Goal: Information Seeking & Learning: Learn about a topic

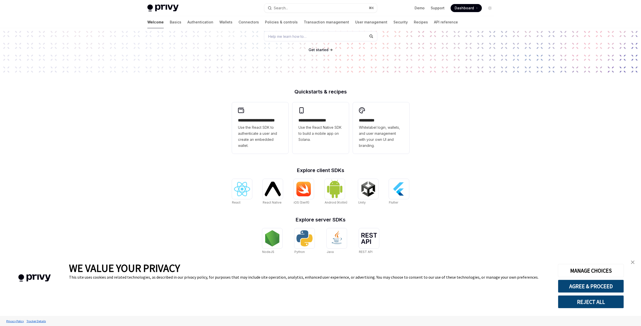
scroll to position [75, 0]
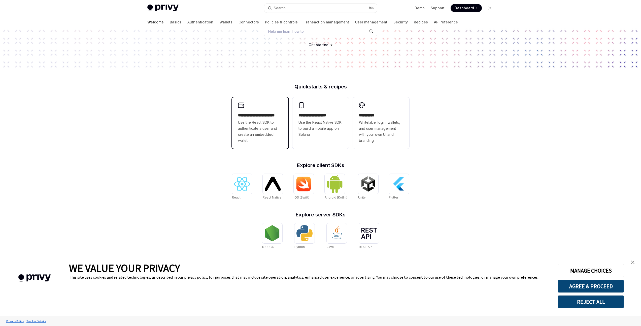
click at [256, 98] on div "**********" at bounding box center [260, 122] width 56 height 51
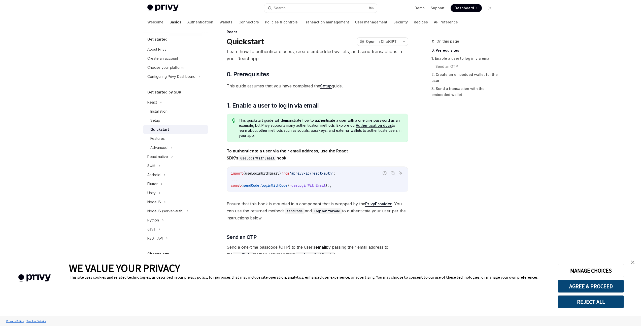
scroll to position [11, 0]
click at [168, 150] on button "Advanced" at bounding box center [175, 147] width 64 height 9
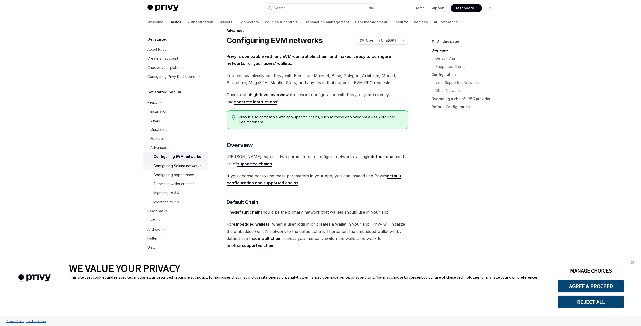
click at [182, 169] on div "Configuring Solana networks" at bounding box center [177, 166] width 48 height 6
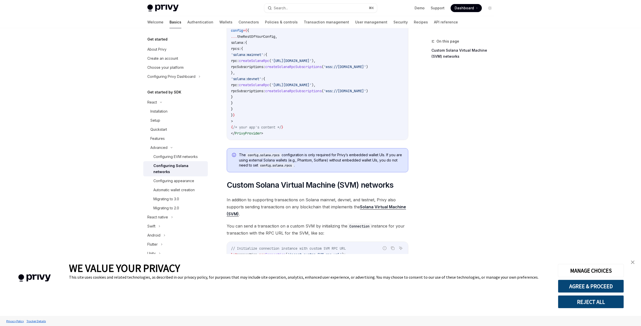
scroll to position [112, 0]
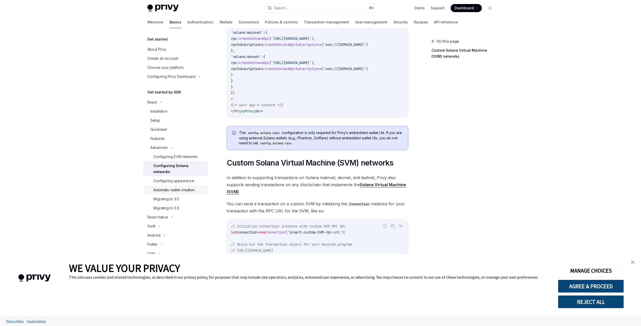
click at [188, 189] on div "Automatic wallet creation" at bounding box center [173, 190] width 41 height 6
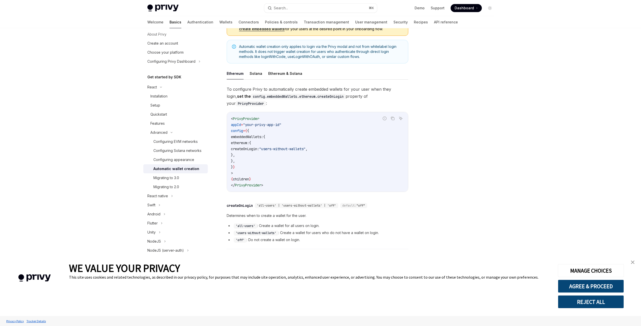
scroll to position [18, 0]
click at [256, 76] on button "Solana" at bounding box center [255, 73] width 13 height 12
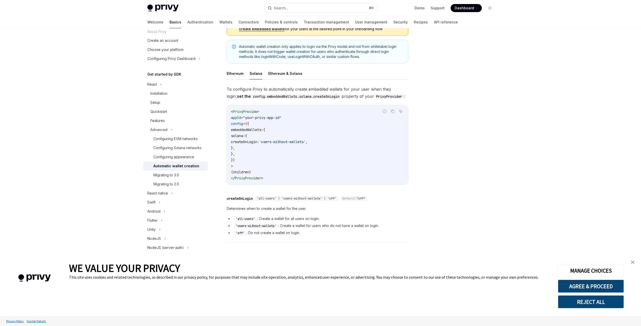
click at [256, 76] on button "Solana" at bounding box center [255, 73] width 13 height 12
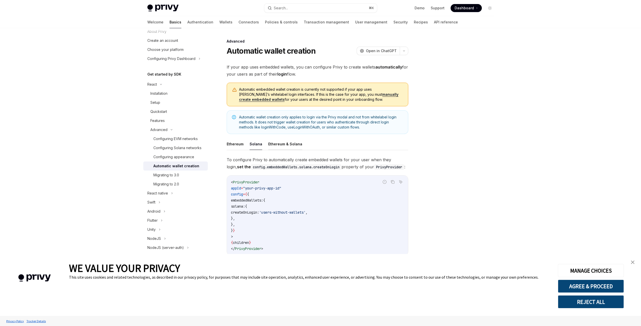
click at [276, 147] on button "Ethereum & Solana" at bounding box center [285, 144] width 34 height 12
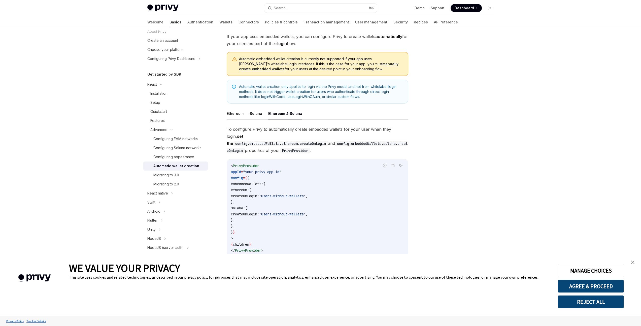
scroll to position [44, 0]
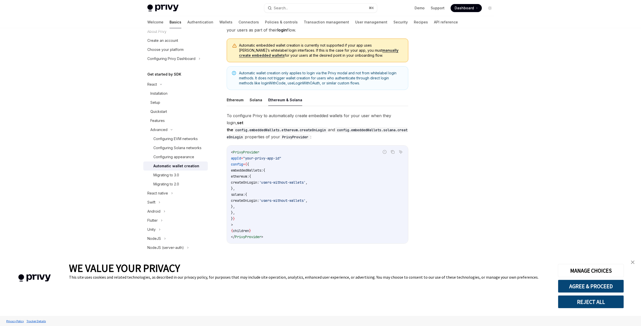
click at [630, 263] on link "close banner" at bounding box center [632, 262] width 10 height 10
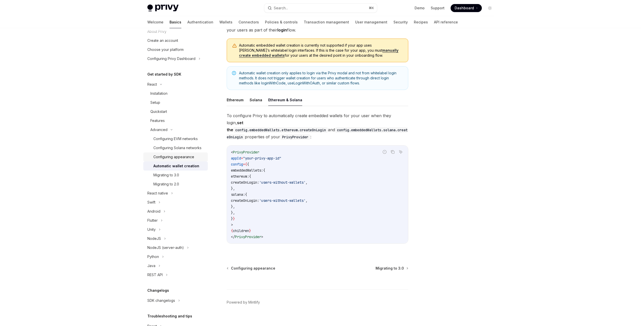
click at [172, 160] on div "Configuring appearance" at bounding box center [173, 157] width 41 height 6
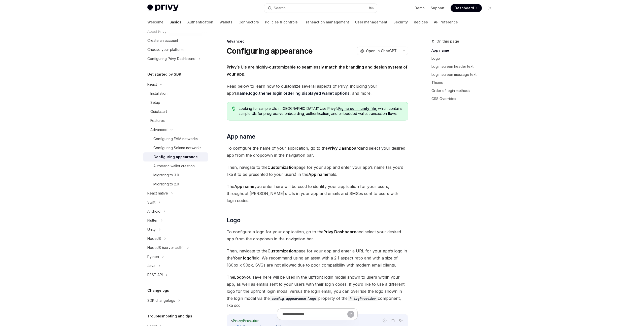
click at [173, 160] on div "Configuring appearance" at bounding box center [175, 157] width 44 height 6
click at [174, 169] on div "Automatic wallet creation" at bounding box center [173, 166] width 41 height 6
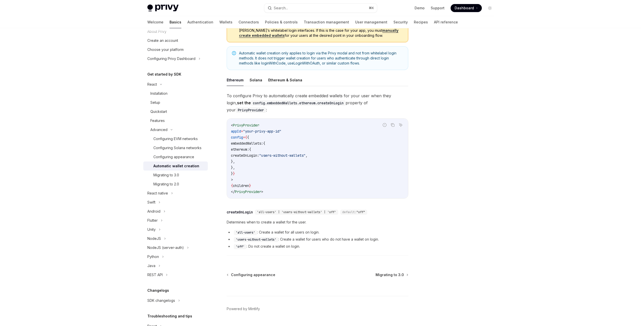
scroll to position [70, 0]
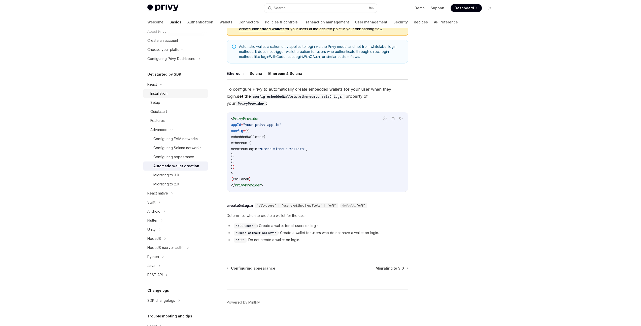
click at [163, 92] on div "Installation" at bounding box center [158, 93] width 17 height 6
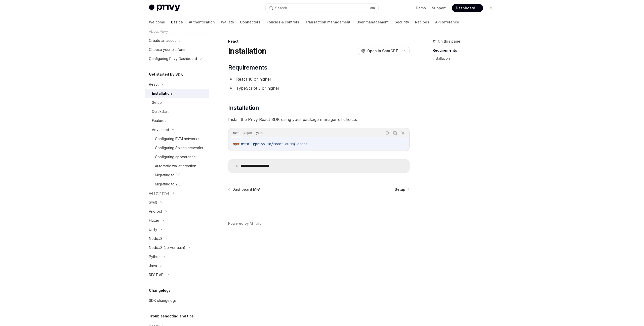
click at [257, 164] on p "**********" at bounding box center [261, 165] width 41 height 5
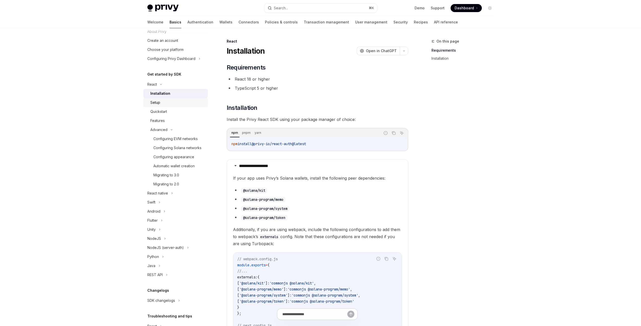
click at [178, 102] on div "Setup" at bounding box center [177, 102] width 54 height 6
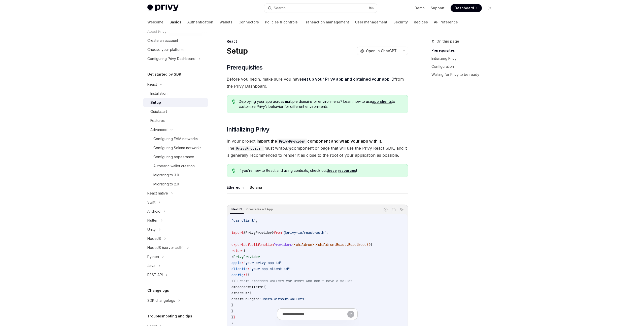
click at [256, 188] on button "Solana" at bounding box center [255, 187] width 13 height 12
click at [236, 185] on button "Ethereum" at bounding box center [235, 187] width 17 height 12
click at [167, 96] on link "Installation" at bounding box center [175, 93] width 64 height 9
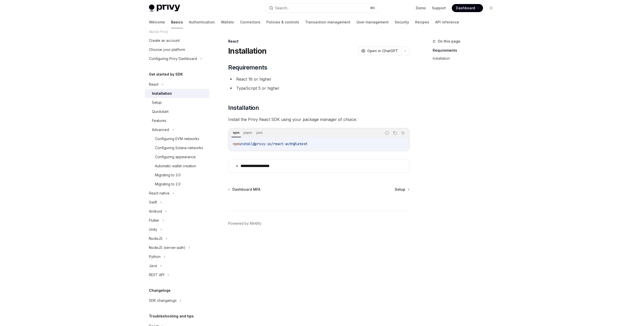
click at [282, 143] on span "@privy-io/react-auth@latest" at bounding box center [280, 143] width 54 height 5
copy div "npm install @privy-io/react-auth@latest"
click at [259, 79] on li "React 18 or higher" at bounding box center [318, 79] width 181 height 7
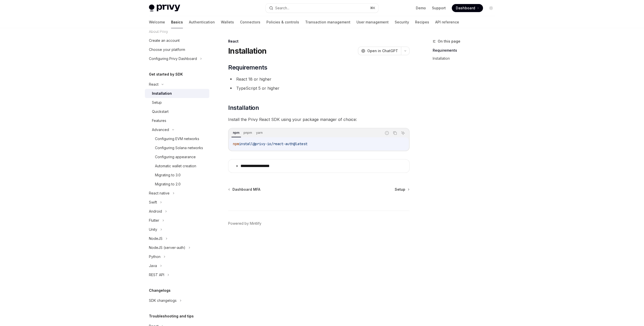
click at [236, 80] on li "React 18 or higher" at bounding box center [318, 79] width 181 height 7
click at [293, 143] on span "@privy-io/react-auth@latest" at bounding box center [280, 143] width 54 height 5
click at [293, 144] on span "@privy-io/react-auth@latest" at bounding box center [280, 143] width 54 height 5
copy div "npm install @privy-io/react-auth@latest"
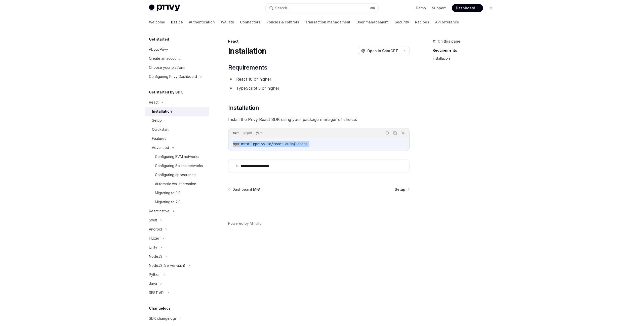
click at [444, 58] on link "Installation" at bounding box center [466, 58] width 66 height 8
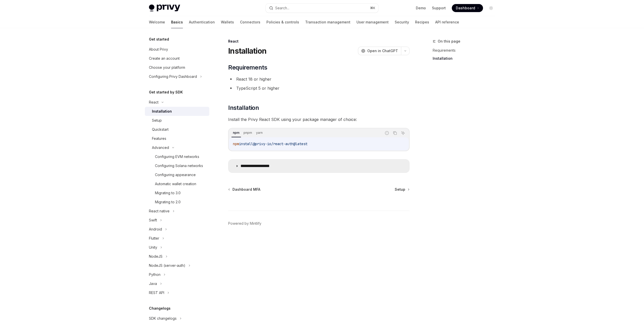
click at [268, 164] on p "**********" at bounding box center [261, 165] width 41 height 5
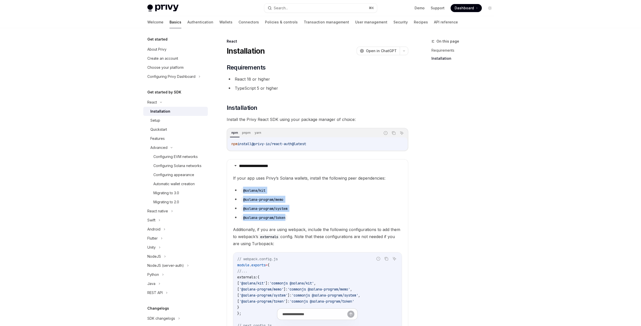
drag, startPoint x: 293, startPoint y: 218, endPoint x: 242, endPoint y: 188, distance: 59.1
click at [242, 188] on ul "@solana/kit @solana-program/memo @solana-program/system @solana-program/token" at bounding box center [317, 204] width 169 height 34
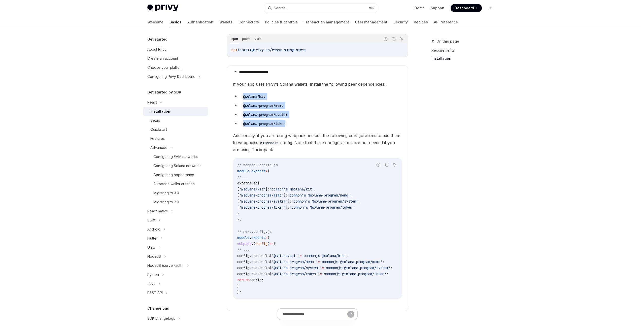
scroll to position [95, 0]
click at [297, 108] on ul "@solana/kit @solana-program/memo @solana-program/system @solana-program/token" at bounding box center [317, 109] width 169 height 34
click at [243, 94] on code "@solana/kit" at bounding box center [254, 96] width 26 height 6
drag, startPoint x: 242, startPoint y: 95, endPoint x: 289, endPoint y: 122, distance: 53.7
click at [289, 122] on ul "@solana/kit @solana-program/memo @solana-program/system @solana-program/token" at bounding box center [317, 109] width 169 height 34
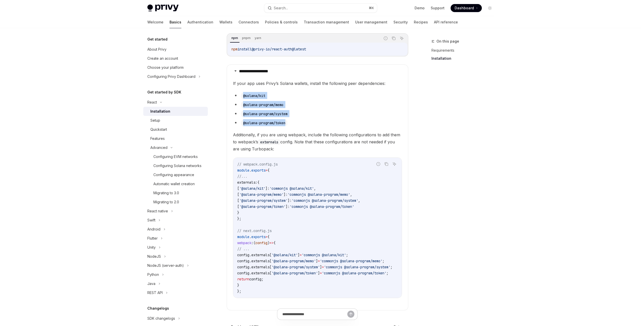
copy ul "@solana/kit @solana-program/memo @solana-program/system @solana-program/token"
click at [337, 101] on li "@solana-program/memo" at bounding box center [317, 104] width 169 height 7
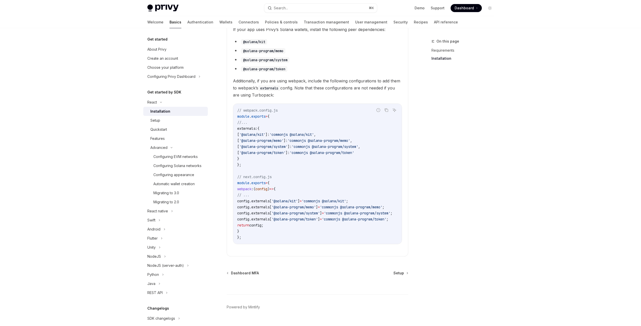
scroll to position [162, 0]
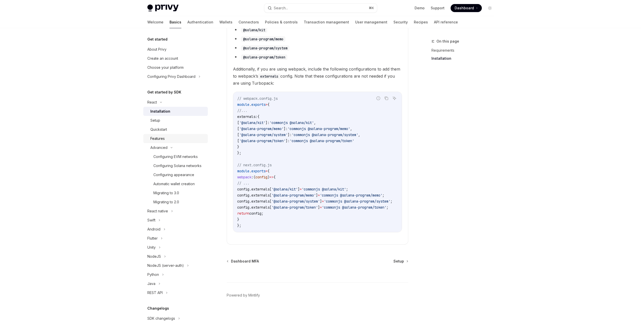
click at [169, 138] on div "Features" at bounding box center [177, 138] width 54 height 6
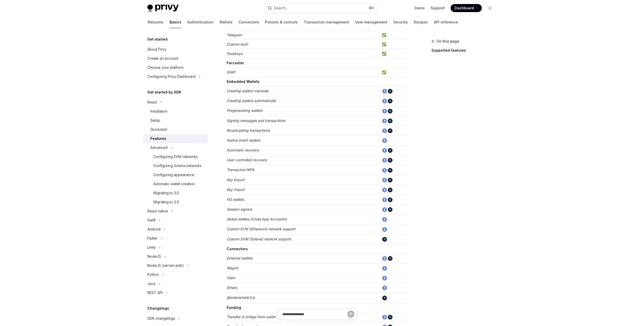
scroll to position [83, 0]
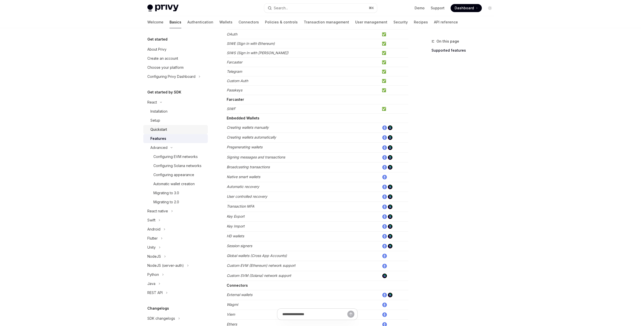
click at [155, 130] on div "Quickstart" at bounding box center [158, 129] width 17 height 6
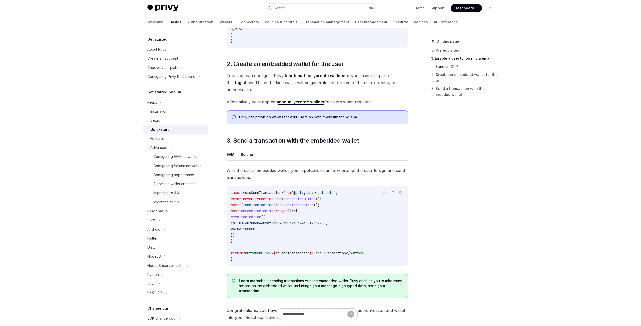
scroll to position [311, 0]
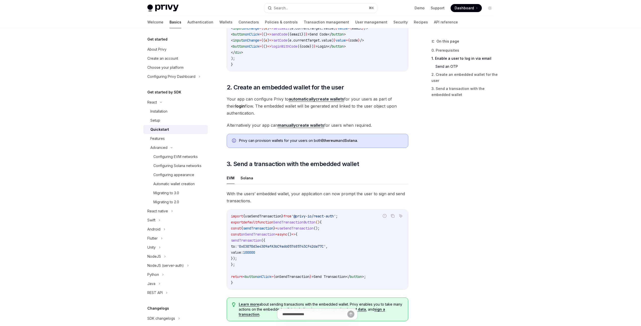
click at [297, 128] on link "manually create wallets" at bounding box center [301, 125] width 46 height 5
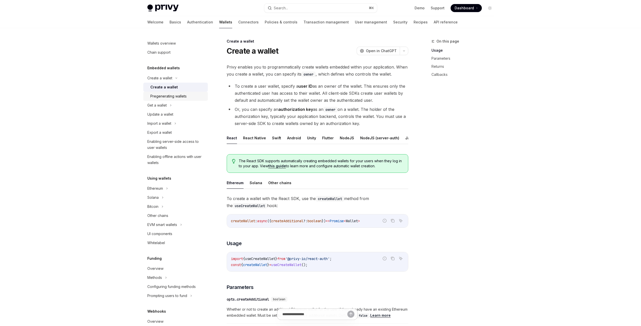
click at [183, 98] on div "Pregenerating wallets" at bounding box center [168, 96] width 36 height 6
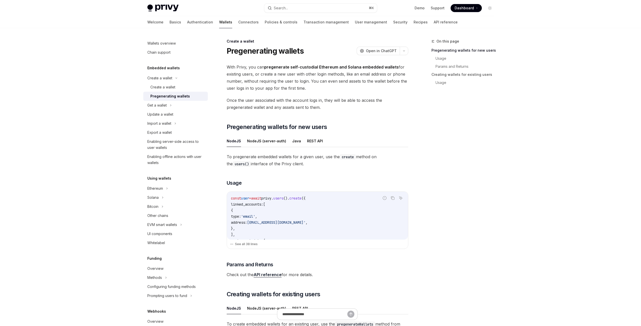
click at [288, 172] on div "To pregenerate embedded wallets for a given user, use the create method on the …" at bounding box center [317, 215] width 181 height 125
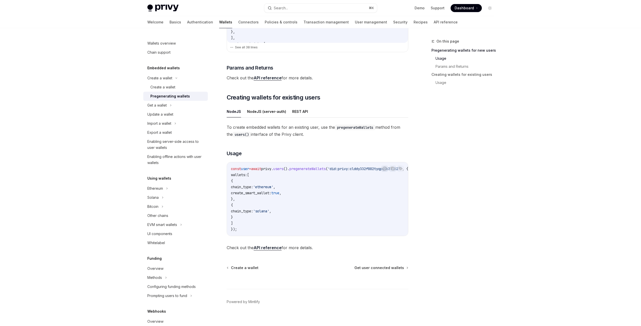
scroll to position [197, 0]
click at [159, 85] on div "Create a wallet" at bounding box center [162, 87] width 25 height 6
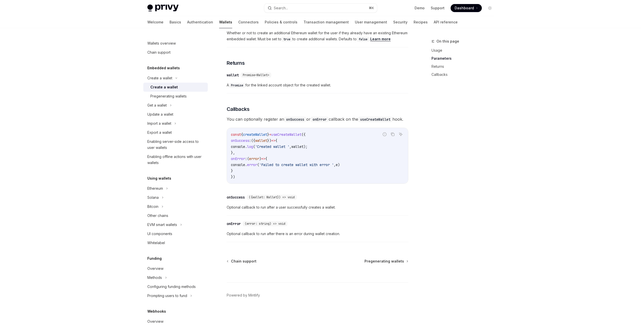
scroll to position [287, 0]
click at [240, 260] on span "Chain support" at bounding box center [243, 261] width 25 height 5
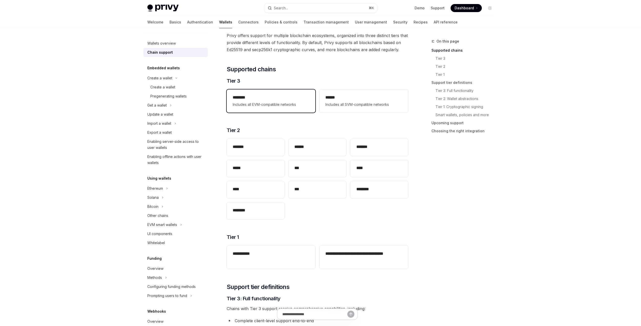
scroll to position [4, 0]
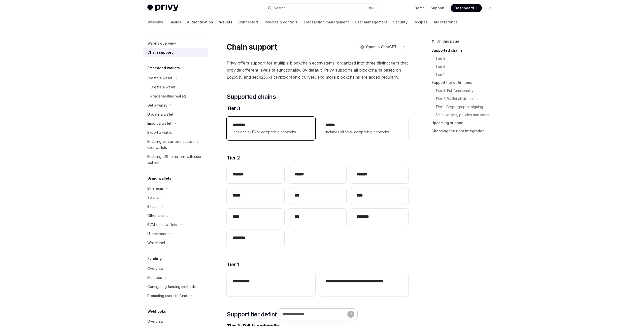
click at [285, 134] on span "Includes all EVM-compatible networks" at bounding box center [271, 132] width 77 height 6
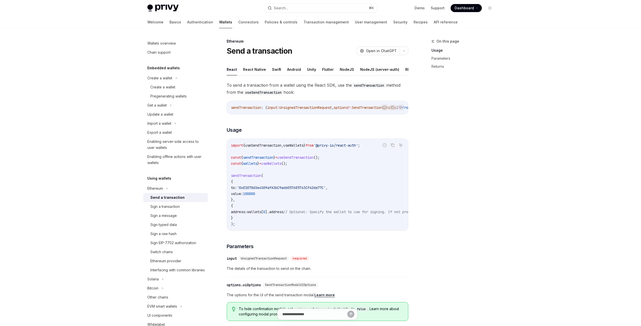
type textarea "*"
